Goal: Task Accomplishment & Management: Use online tool/utility

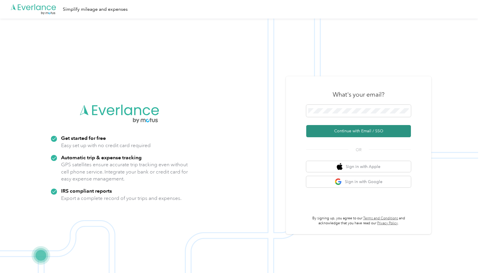
click at [351, 131] on button "Continue with Email / SSO" at bounding box center [358, 131] width 105 height 12
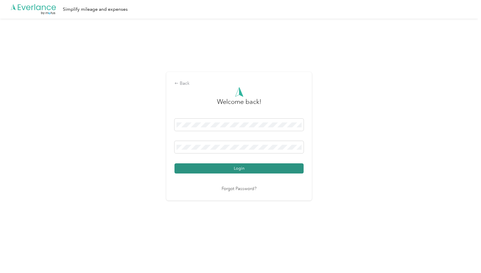
click at [253, 171] on button "Login" at bounding box center [238, 169] width 129 height 10
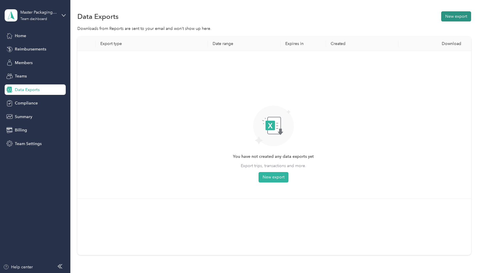
click at [448, 16] on button "New export" at bounding box center [456, 16] width 30 height 10
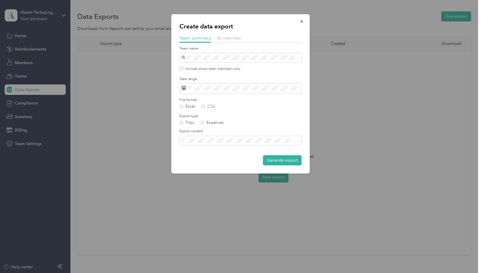
click at [339, 90] on div "Create data export Team summary By member Team name Include direct team members…" at bounding box center [309, 94] width 138 height 161
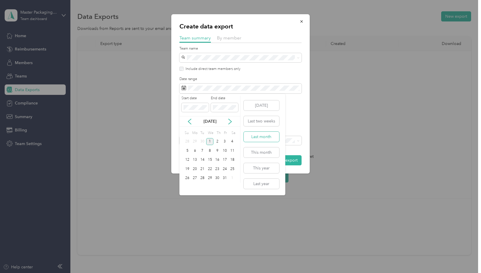
click at [264, 141] on button "Last month" at bounding box center [261, 137] width 35 height 10
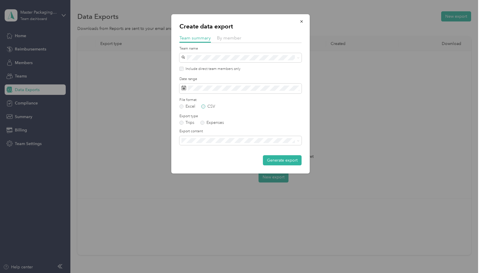
click at [204, 106] on label "CSV" at bounding box center [208, 107] width 14 height 4
click at [204, 122] on label "Expenses" at bounding box center [212, 123] width 24 height 4
click at [295, 144] on span at bounding box center [240, 140] width 122 height 9
click at [295, 143] on span at bounding box center [240, 140] width 122 height 9
click at [297, 139] on span at bounding box center [298, 140] width 3 height 5
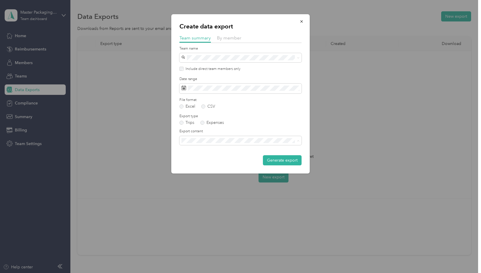
click at [202, 162] on li "Summary and full expenses list" at bounding box center [240, 161] width 122 height 10
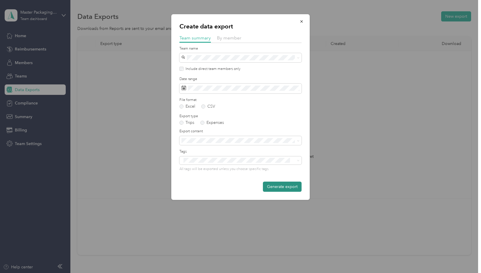
click at [278, 186] on button "Generate export" at bounding box center [282, 187] width 39 height 10
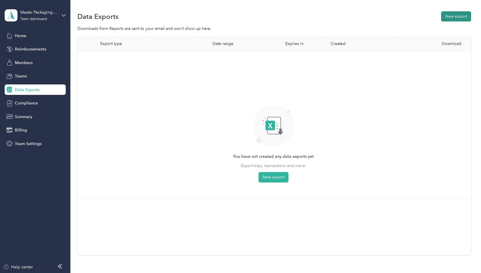
click at [451, 15] on button "New export" at bounding box center [456, 16] width 30 height 10
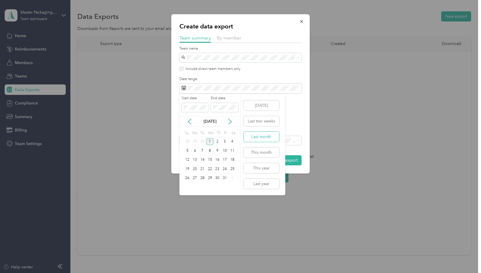
click at [262, 139] on button "Last month" at bounding box center [261, 137] width 35 height 10
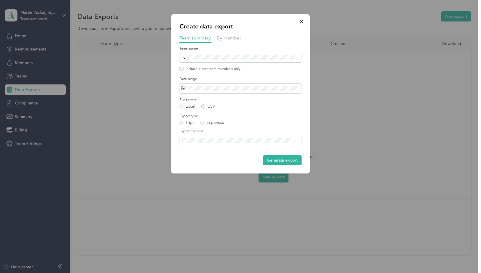
click at [203, 106] on label "CSV" at bounding box center [208, 107] width 14 height 4
click at [202, 124] on label "Expenses" at bounding box center [212, 123] width 24 height 4
click at [207, 162] on li "Summary and full expenses list" at bounding box center [240, 159] width 122 height 10
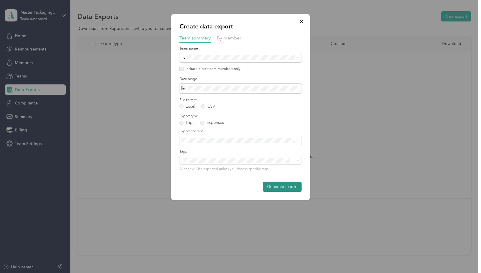
click at [277, 186] on button "Generate export" at bounding box center [282, 187] width 39 height 10
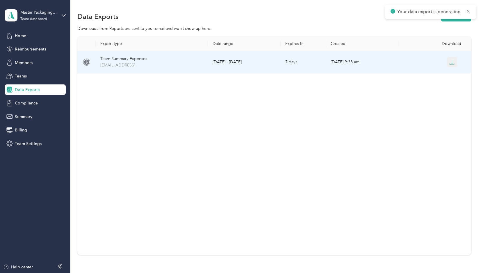
click at [450, 63] on icon "button" at bounding box center [451, 62] width 5 height 5
